Goal: Feedback & Contribution: Leave review/rating

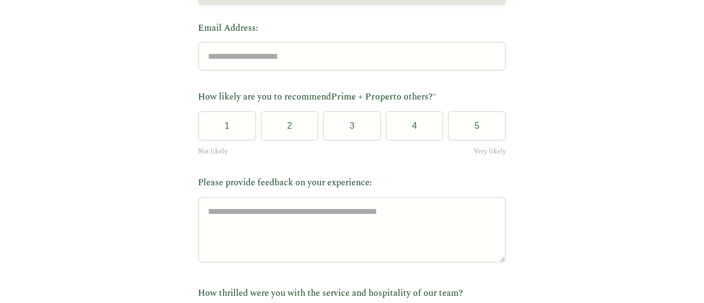
scroll to position [220, 0]
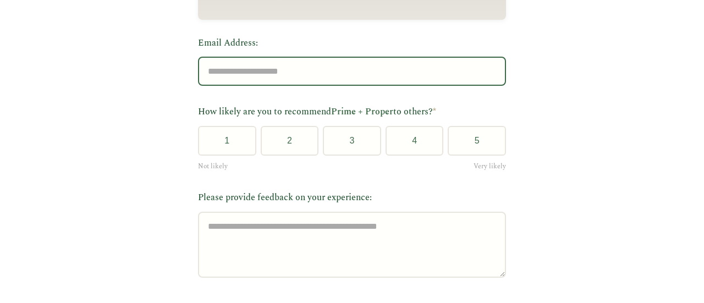
click at [279, 80] on input "Email Address:" at bounding box center [352, 71] width 308 height 29
type input "**********"
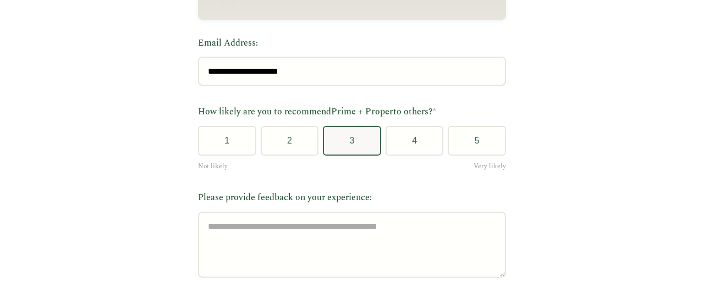
click at [342, 141] on button "3" at bounding box center [352, 141] width 58 height 30
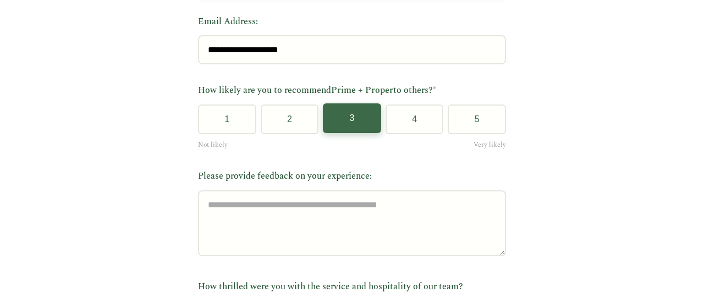
scroll to position [275, 0]
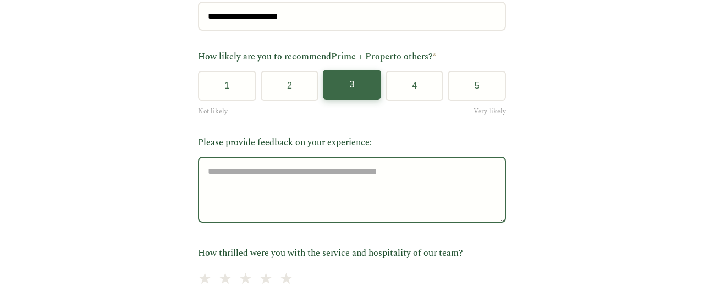
click at [256, 197] on textarea "Please provide feedback on your experience:" at bounding box center [352, 190] width 308 height 66
paste textarea "**********"
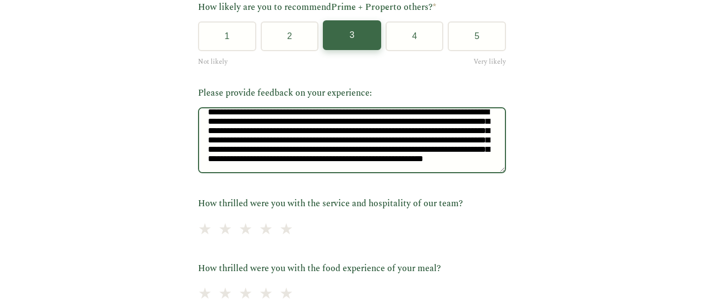
scroll to position [385, 0]
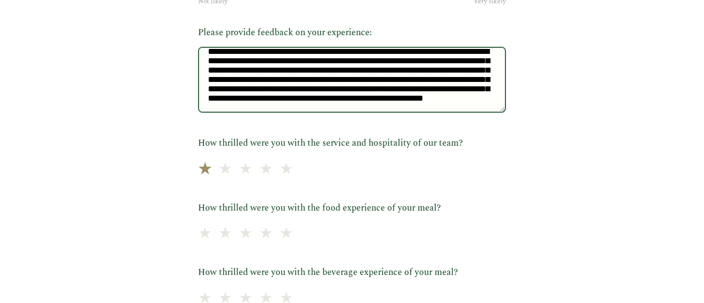
type textarea "**********"
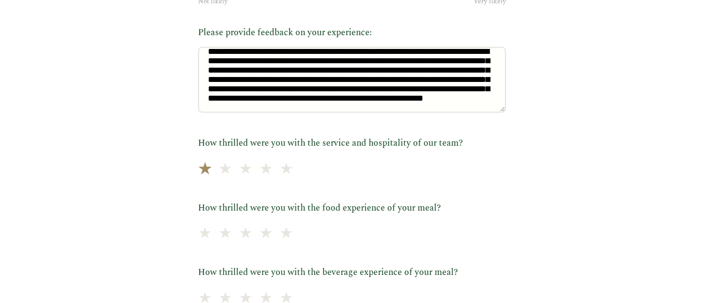
click at [202, 172] on span "★" at bounding box center [204, 169] width 15 height 27
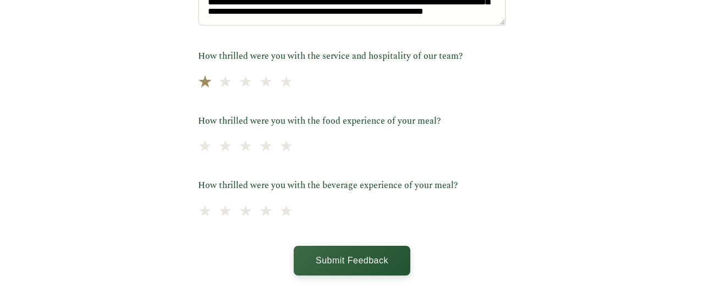
scroll to position [495, 0]
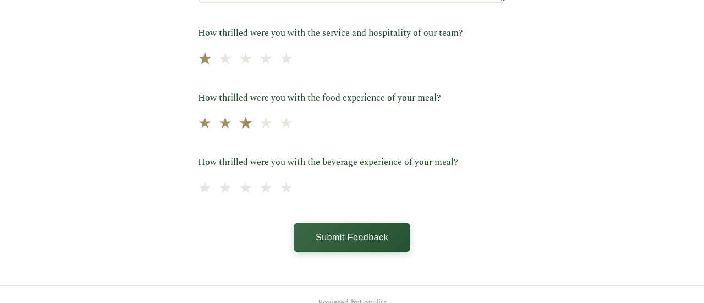
click at [238, 128] on span "★" at bounding box center [245, 124] width 15 height 27
click at [204, 191] on span "★" at bounding box center [204, 188] width 15 height 27
click at [261, 131] on span "★" at bounding box center [265, 124] width 15 height 27
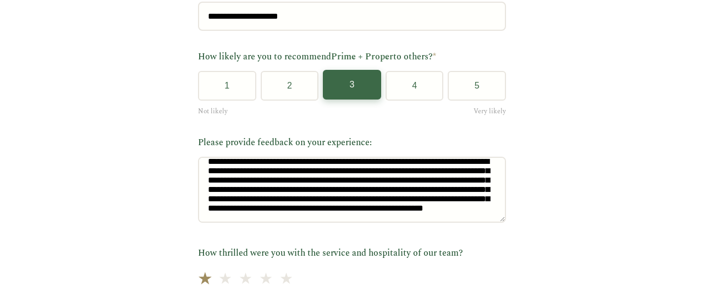
scroll to position [0, 0]
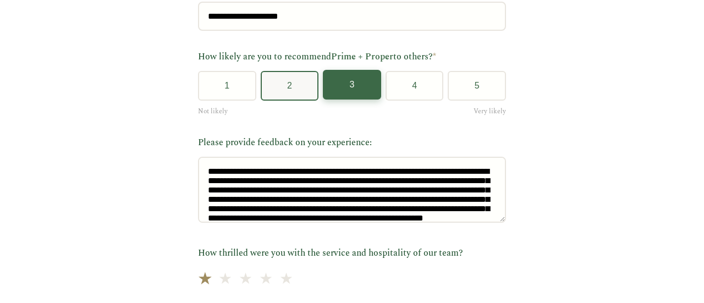
click at [290, 83] on button "2" at bounding box center [290, 86] width 58 height 30
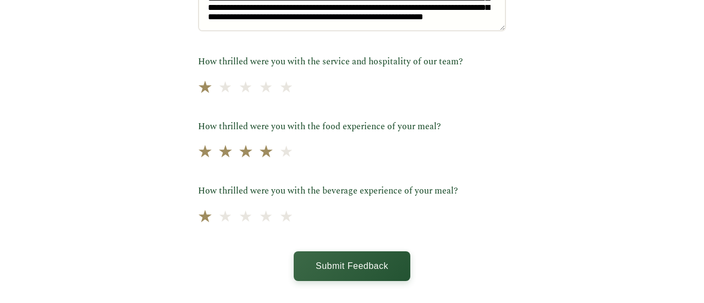
scroll to position [524, 0]
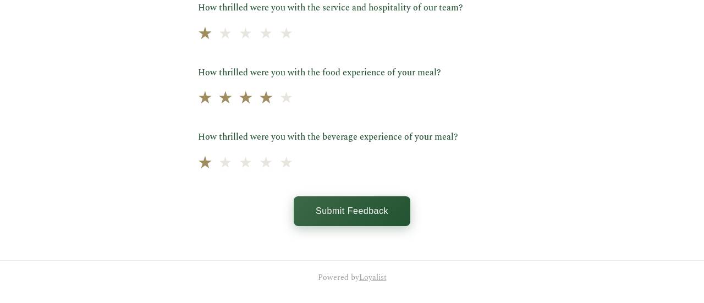
click at [354, 213] on button "Submit Feedback" at bounding box center [352, 211] width 117 height 30
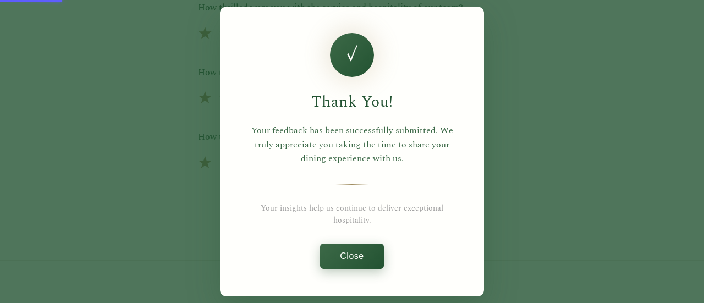
click at [340, 255] on button "Close" at bounding box center [351, 256] width 63 height 25
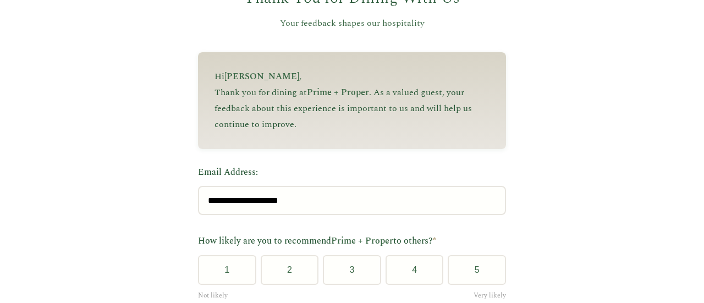
scroll to position [84, 0]
